Goal: Task Accomplishment & Management: Manage account settings

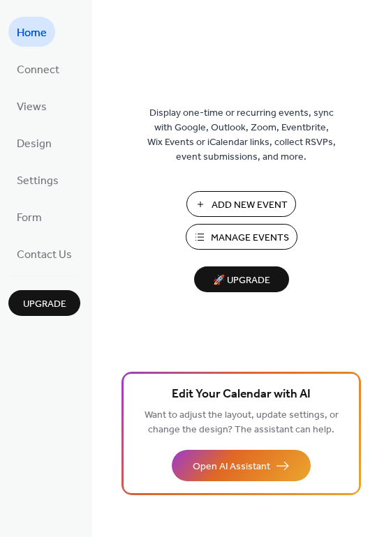
click at [215, 231] on span "Manage Events" at bounding box center [250, 238] width 78 height 15
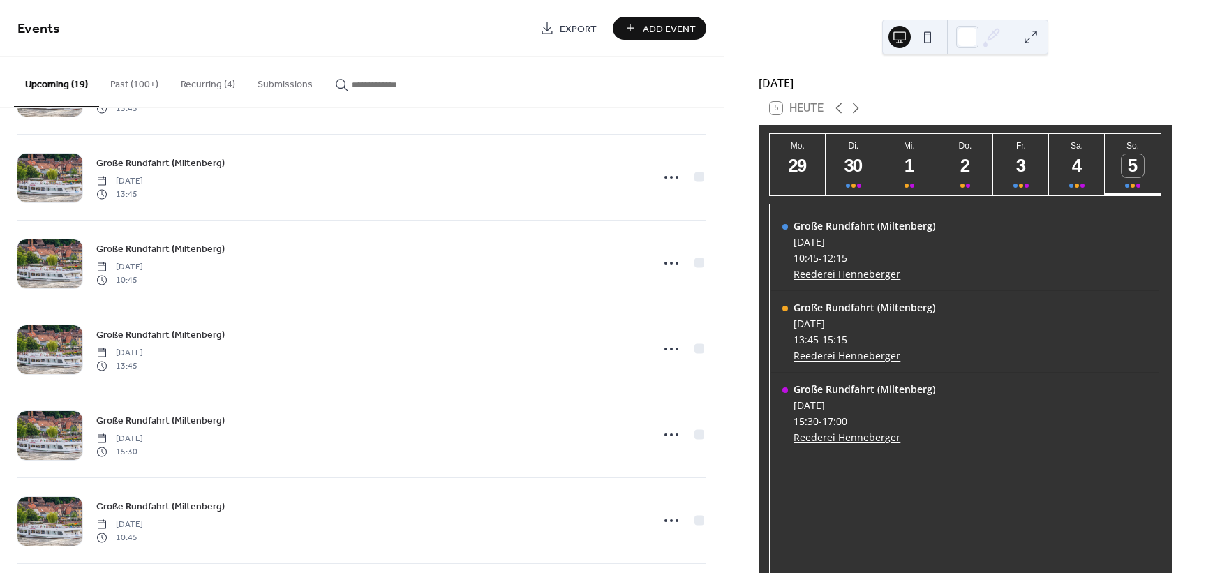
scroll to position [1029, 0]
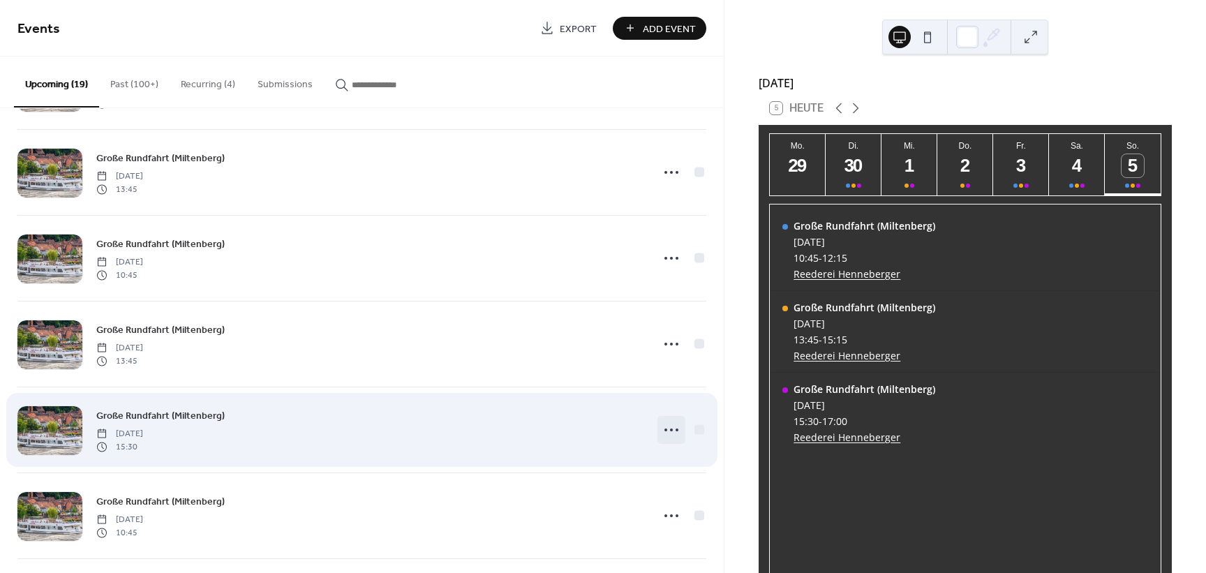
click at [675, 434] on icon at bounding box center [671, 430] width 22 height 22
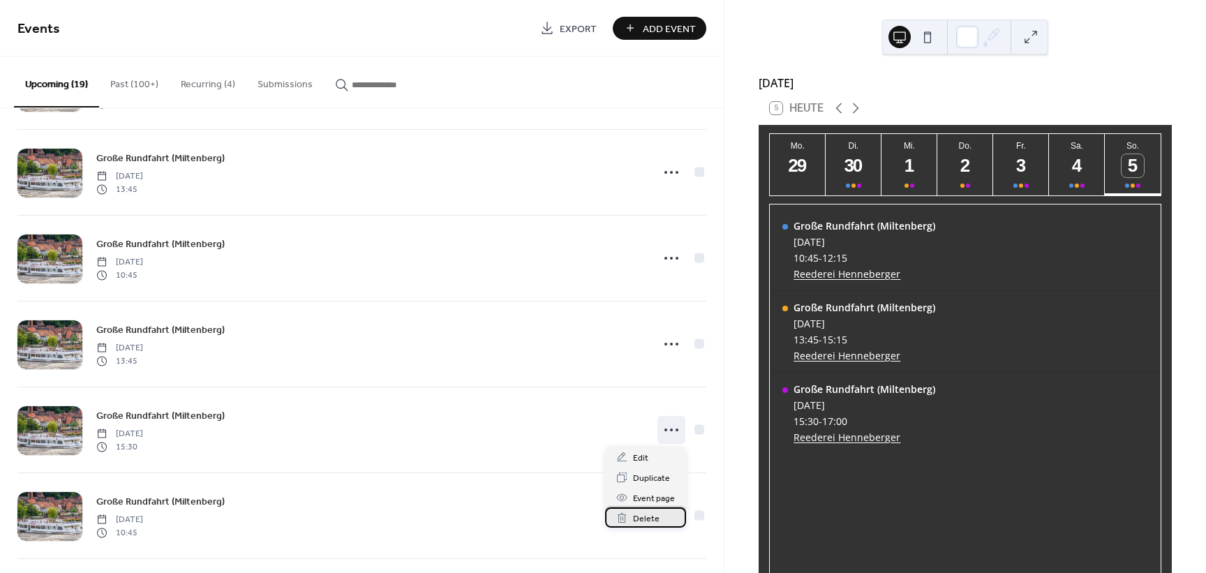
click at [643, 518] on span "Delete" at bounding box center [646, 518] width 27 height 15
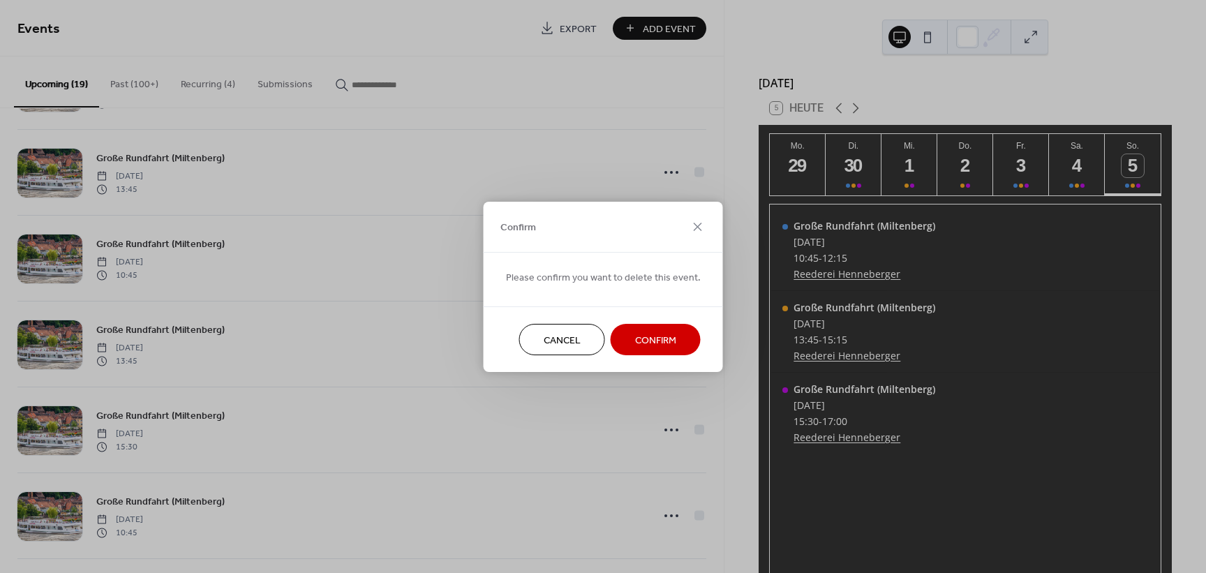
click at [650, 342] on span "Confirm" at bounding box center [655, 340] width 41 height 15
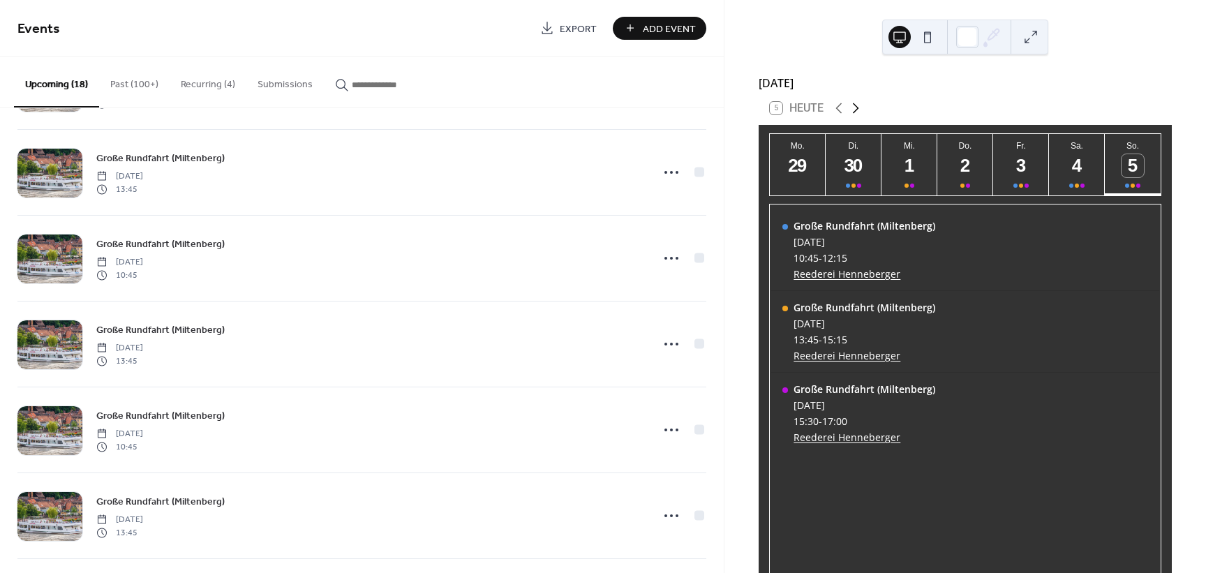
click at [853, 117] on icon at bounding box center [855, 108] width 17 height 17
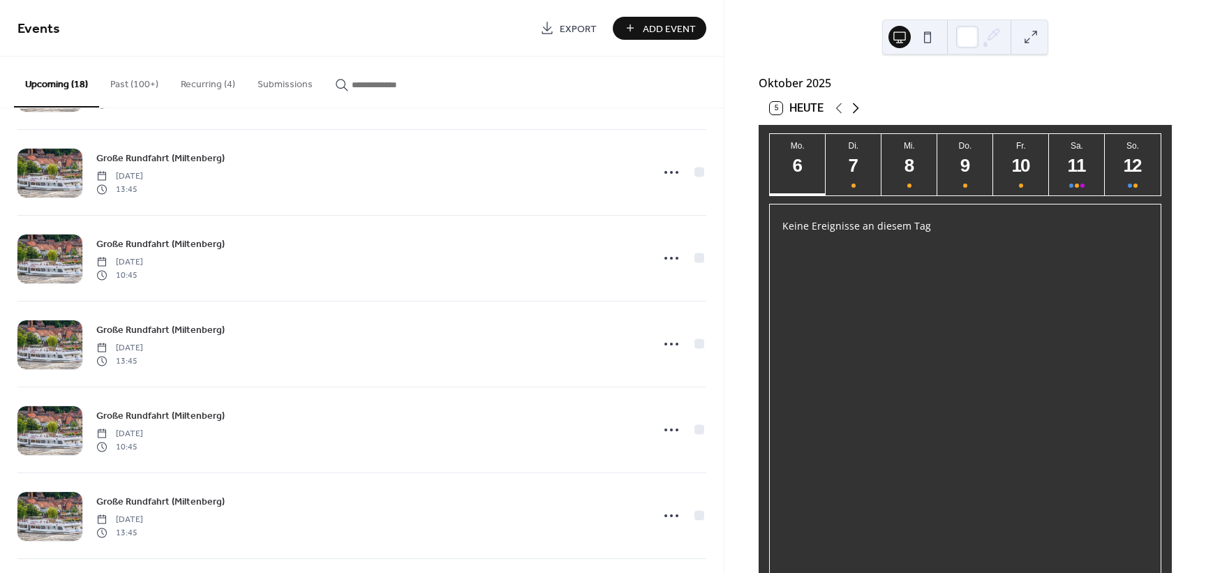
click at [853, 117] on icon at bounding box center [855, 108] width 17 height 17
